Goal: Information Seeking & Learning: Learn about a topic

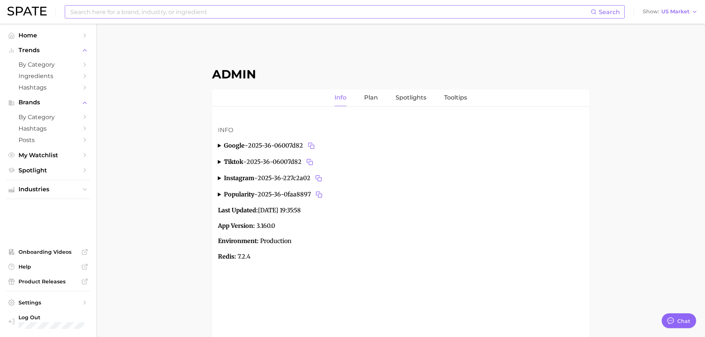
click at [188, 12] on input at bounding box center [330, 12] width 521 height 13
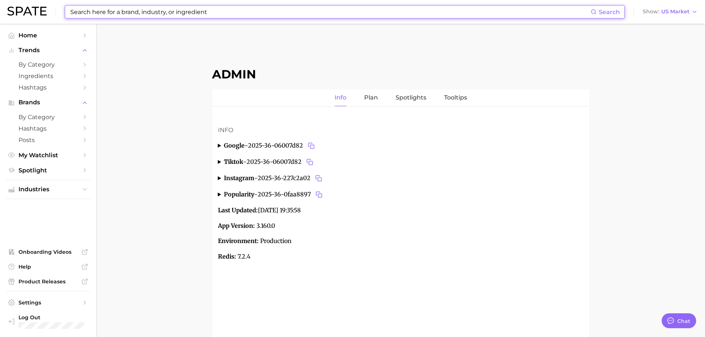
paste input "#jeanpaulgaultier"
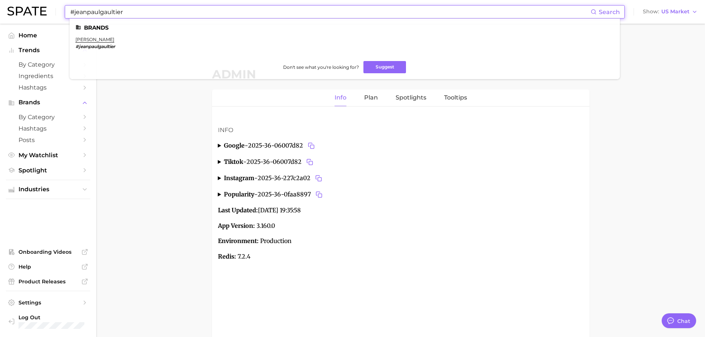
type input "#jeanpaulgaultier"
click at [93, 45] on em "#jeanpaulgaultier" at bounding box center [95, 47] width 40 height 6
click at [93, 39] on link "[PERSON_NAME]" at bounding box center [94, 40] width 39 height 6
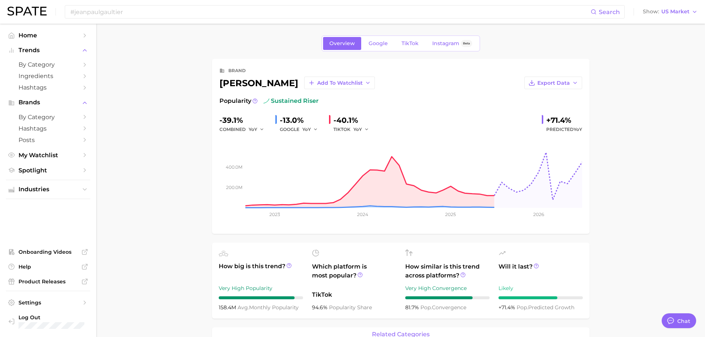
type textarea "x"
click at [414, 48] on link "TikTok" at bounding box center [410, 43] width 30 height 13
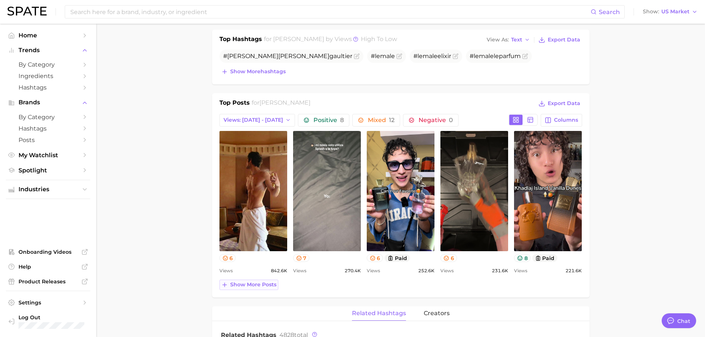
click at [244, 285] on span "Show more posts" at bounding box center [253, 284] width 46 height 6
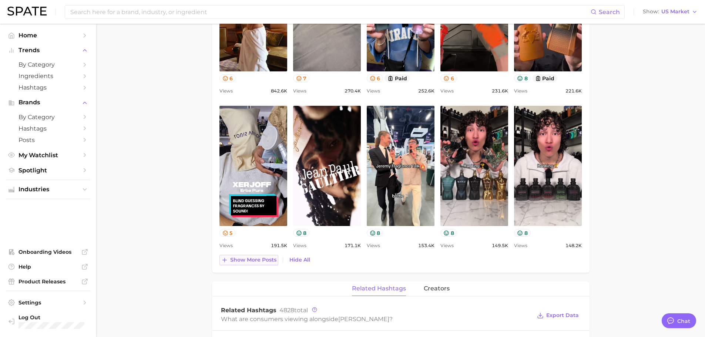
click at [244, 259] on span "Show more posts" at bounding box center [253, 260] width 46 height 6
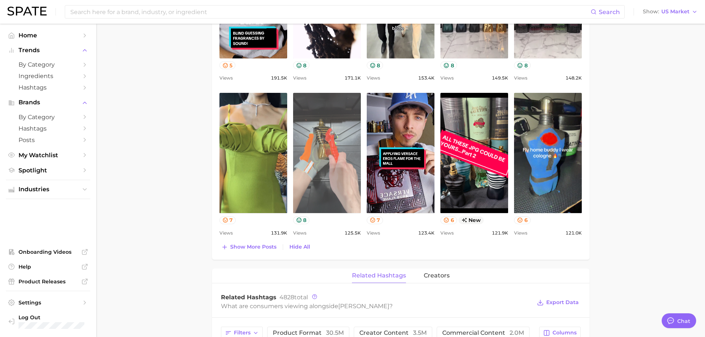
scroll to position [600, 0]
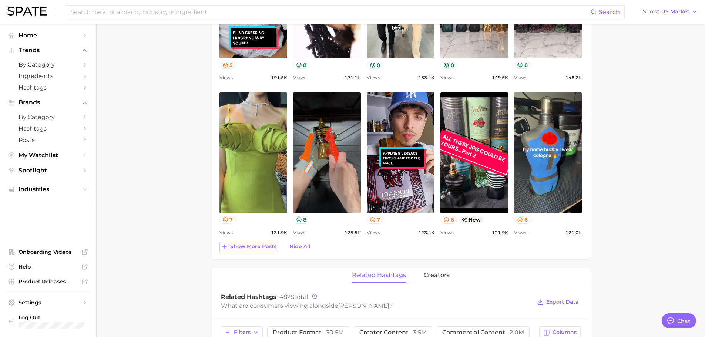
click at [256, 247] on span "Show more posts" at bounding box center [253, 246] width 46 height 6
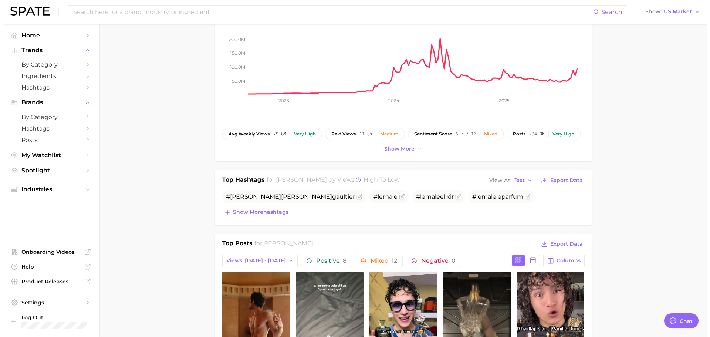
scroll to position [0, 0]
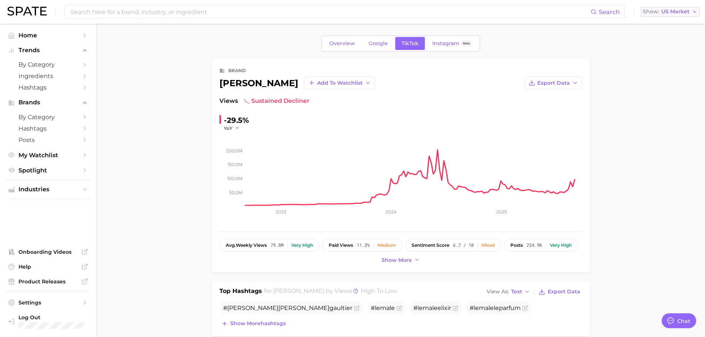
click at [670, 16] on button "Show US Market" at bounding box center [670, 12] width 58 height 10
click at [663, 50] on span "[GEOGRAPHIC_DATA]" at bounding box center [672, 50] width 57 height 6
